Goal: Entertainment & Leisure: Consume media (video, audio)

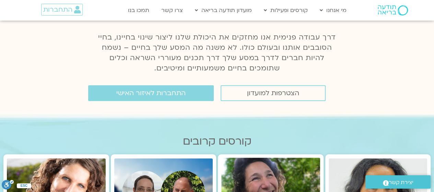
scroll to position [87, 0]
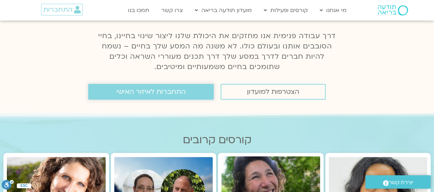
click at [135, 90] on span "התחברות לאיזור האישי" at bounding box center [150, 92] width 69 height 8
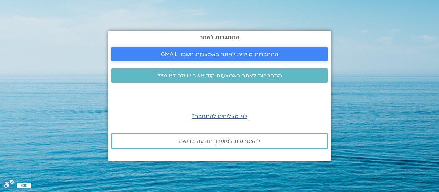
click at [261, 53] on span "התחברות מיידית לאתר באמצעות חשבון GMAIL" at bounding box center [220, 54] width 118 height 6
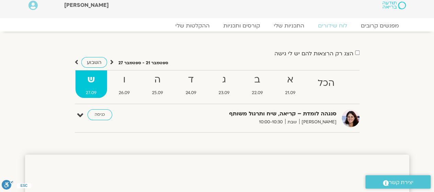
scroll to position [5, 0]
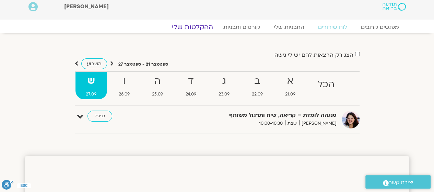
click at [185, 28] on link "ההקלטות שלי" at bounding box center [193, 27] width 58 height 8
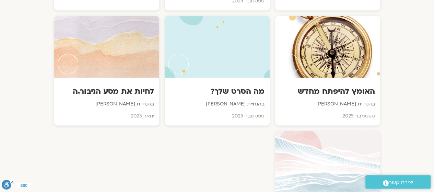
scroll to position [496, 0]
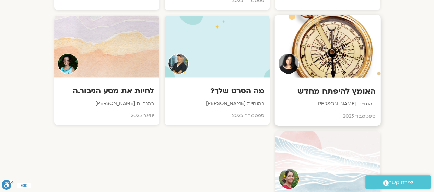
click at [333, 63] on div at bounding box center [328, 46] width 106 height 62
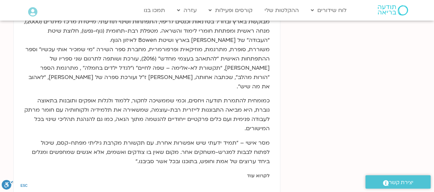
scroll to position [380, 0]
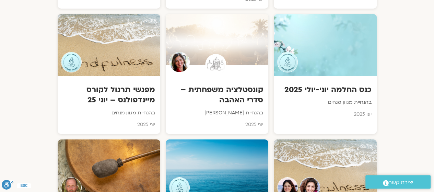
scroll to position [1177, 0]
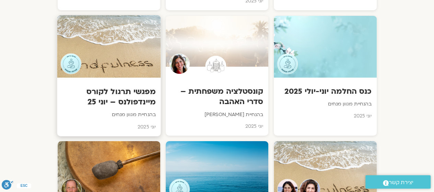
click at [106, 47] on div at bounding box center [109, 46] width 104 height 62
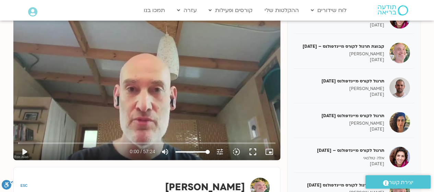
scroll to position [266, 0]
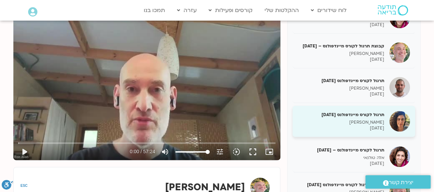
click at [344, 119] on p "[PERSON_NAME]" at bounding box center [341, 122] width 86 height 6
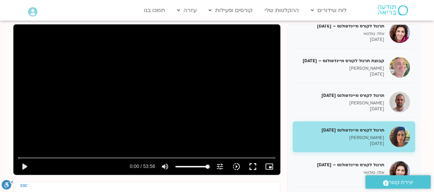
scroll to position [86, 0]
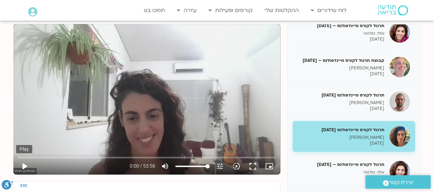
click at [23, 165] on button "play_arrow" at bounding box center [24, 166] width 16 height 16
click at [251, 166] on button "fullscreen" at bounding box center [253, 166] width 16 height 16
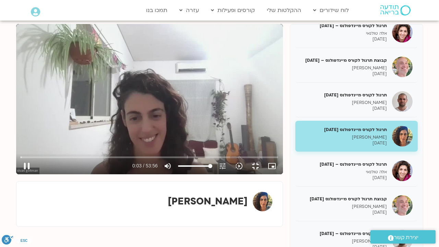
type input "4.008215"
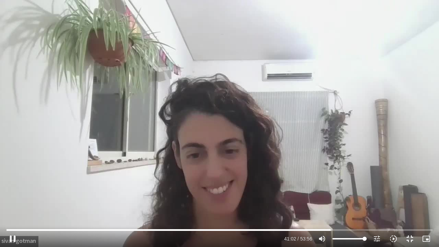
click at [146, 127] on div "Skip Ad 52:37 pause 41:02 / 53:56 volume_up Mute tune Resolution Auto 720p slow…" at bounding box center [219, 123] width 439 height 247
click at [198, 124] on div "Skip Ad 52:37 play_arrow 41:02 / 53:56 volume_up Mute tune Resolution Auto 720p…" at bounding box center [219, 123] width 439 height 247
click at [332, 175] on div "Skip Ad 52:37 pause 53:51 / 53:56 volume_up Mute tune Resolution Auto 720p slow…" at bounding box center [219, 123] width 439 height 247
type input "3231.655764"
click at [411, 192] on button "fullscreen_exit" at bounding box center [410, 239] width 16 height 16
